Goal: Check status: Check status

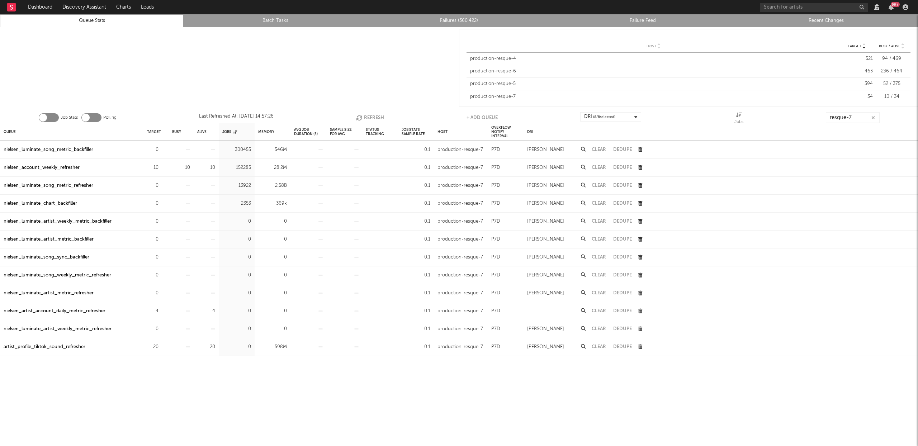
click at [463, 21] on link "Failures (360,422)" at bounding box center [459, 21] width 176 height 9
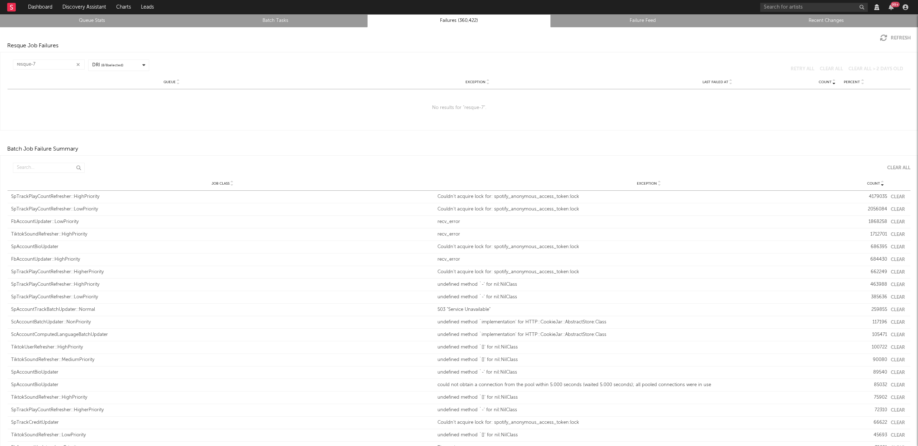
click at [102, 21] on link "Queue Stats" at bounding box center [92, 21] width 176 height 9
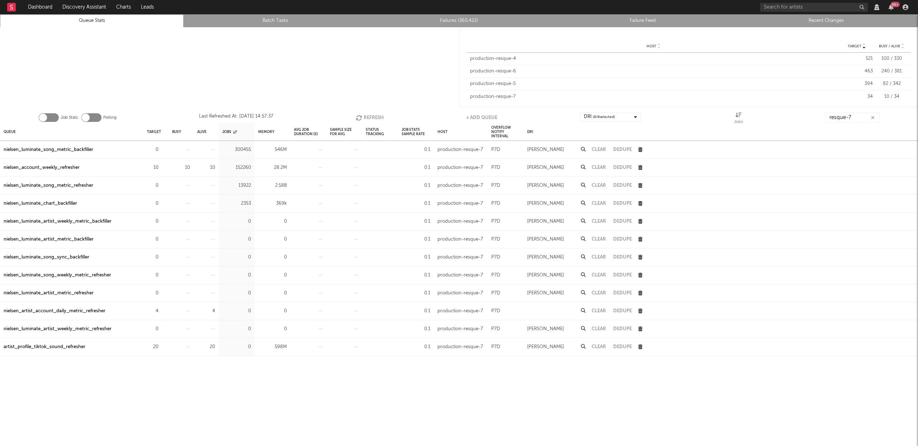
click at [835, 24] on link "Recent Changes" at bounding box center [827, 21] width 176 height 9
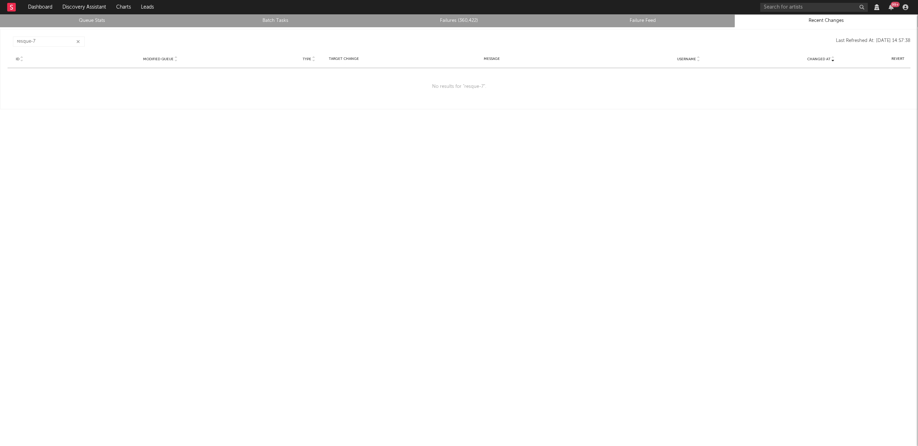
click at [77, 40] on icon "button" at bounding box center [78, 41] width 4 height 5
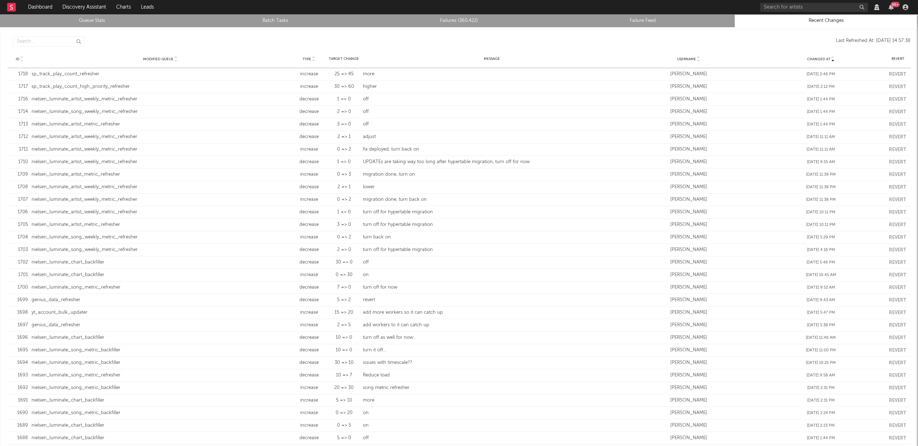
click at [94, 19] on link "Queue Stats" at bounding box center [92, 21] width 176 height 9
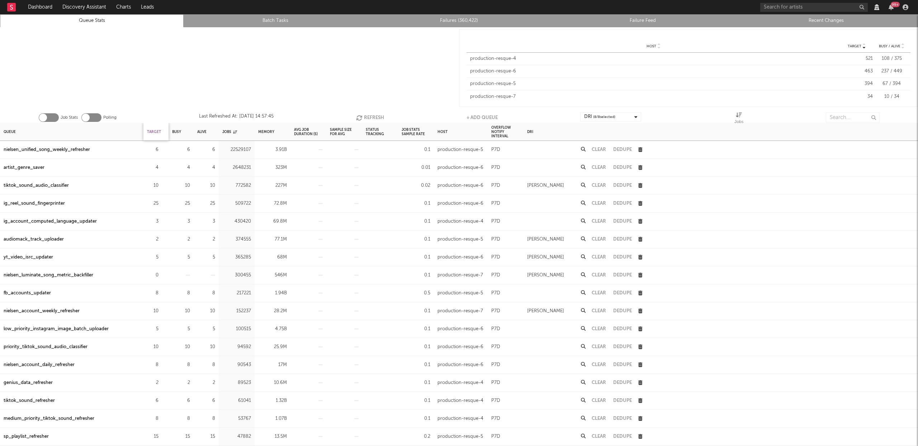
click at [154, 130] on div "Target" at bounding box center [154, 131] width 14 height 15
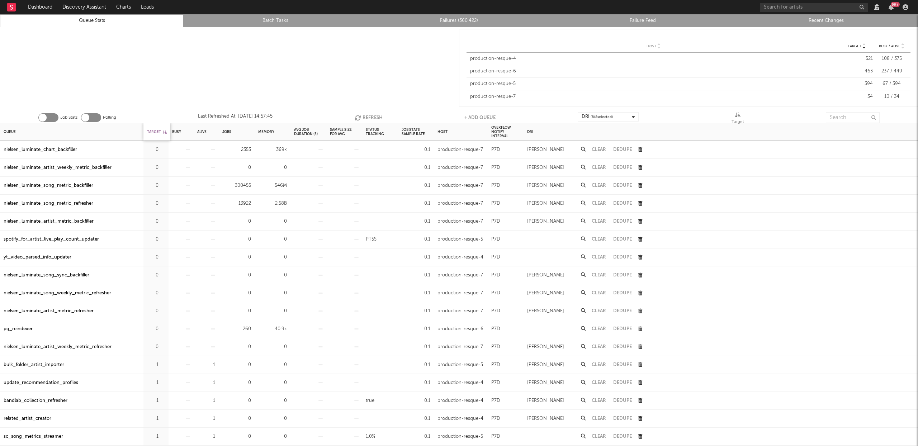
click at [154, 130] on div "Target" at bounding box center [157, 131] width 20 height 15
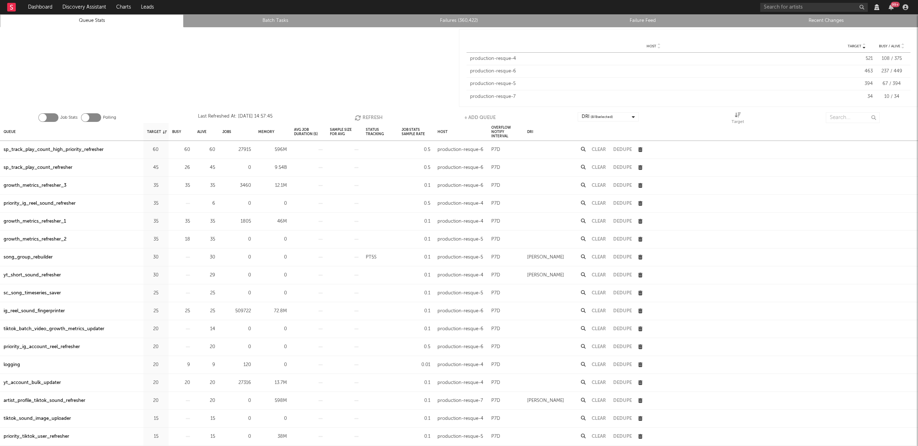
click at [66, 150] on div "sp_track_play_count_high_priority_refresher" at bounding box center [54, 150] width 100 height 9
click at [49, 169] on div "sp_track_play_count_refresher" at bounding box center [38, 168] width 69 height 9
click at [389, 46] on div at bounding box center [229, 67] width 459 height 81
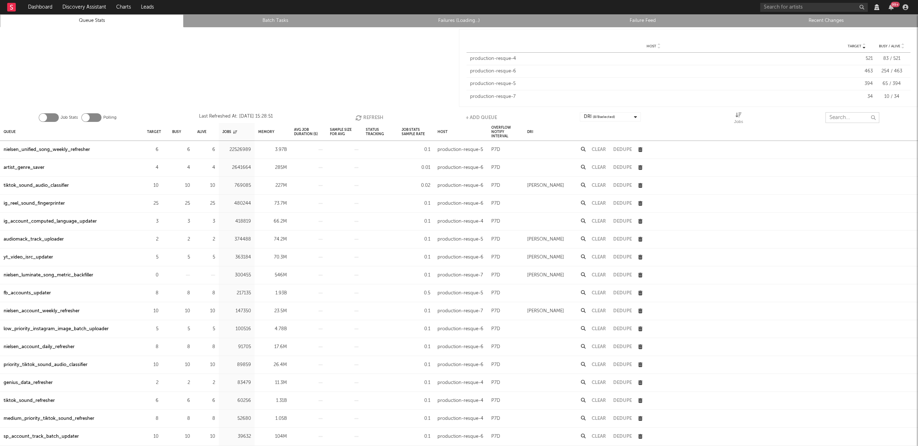
click at [845, 121] on input "text" at bounding box center [853, 117] width 54 height 11
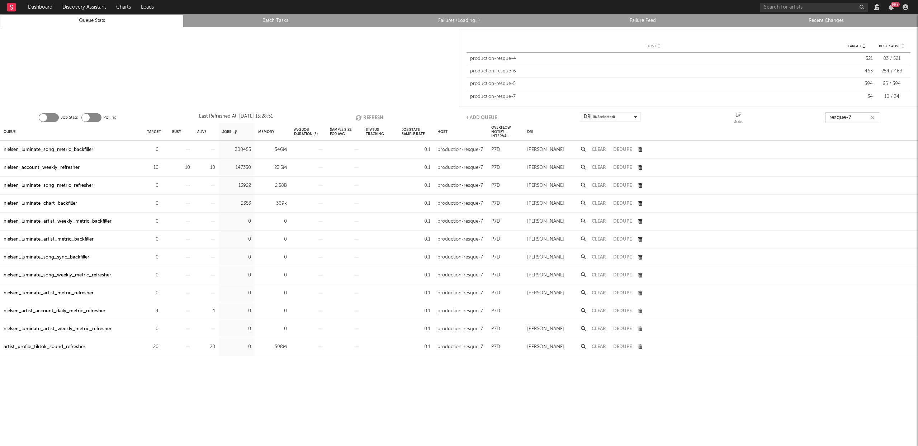
click at [373, 117] on button "Refresh" at bounding box center [370, 117] width 28 height 11
click at [374, 117] on button "Refresh" at bounding box center [370, 117] width 28 height 11
type input "resque-7"
